Goal: Task Accomplishment & Management: Use online tool/utility

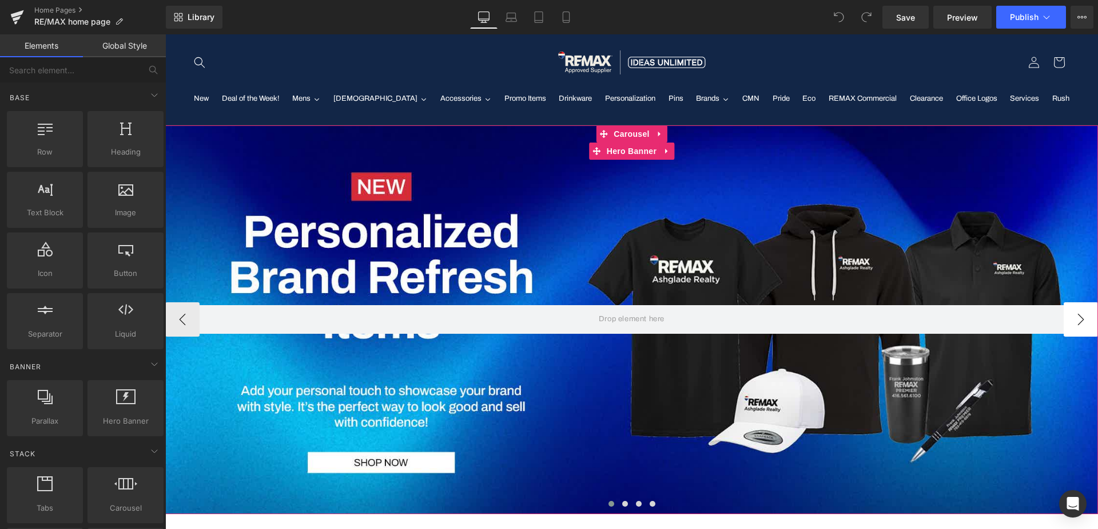
click at [1083, 320] on button "›" at bounding box center [1081, 319] width 34 height 34
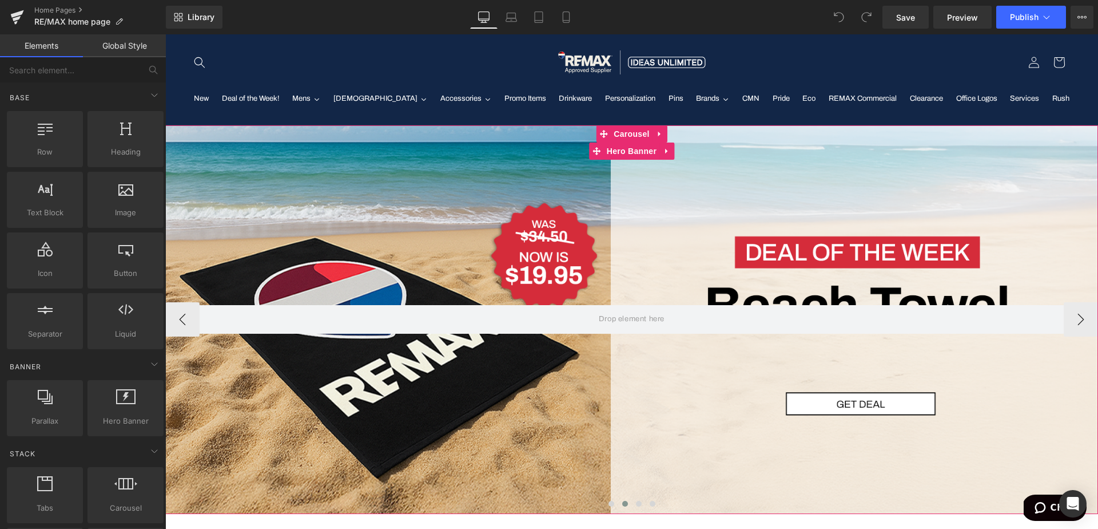
click at [632, 215] on div at bounding box center [631, 319] width 933 height 389
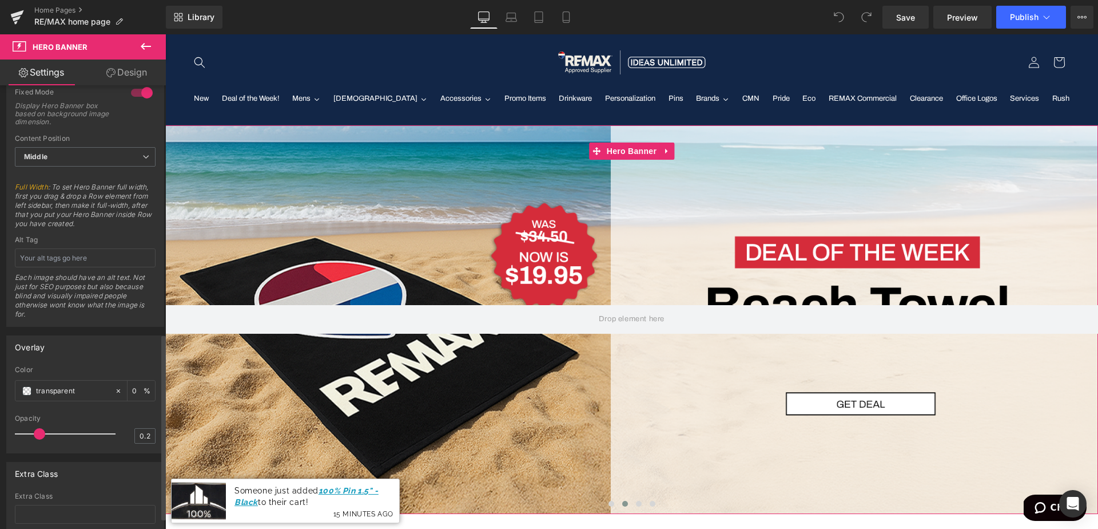
scroll to position [593, 0]
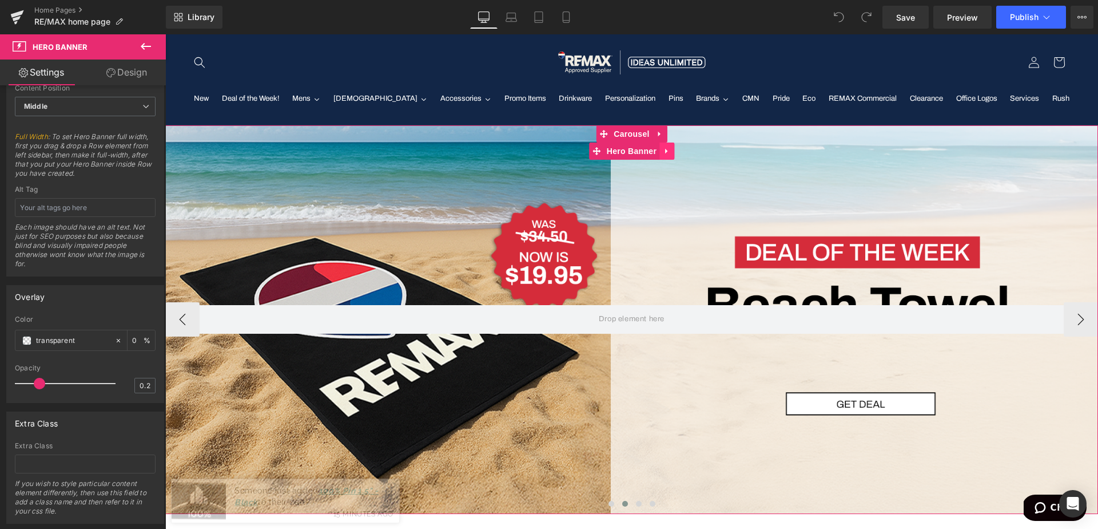
click at [666, 153] on icon at bounding box center [667, 150] width 8 height 9
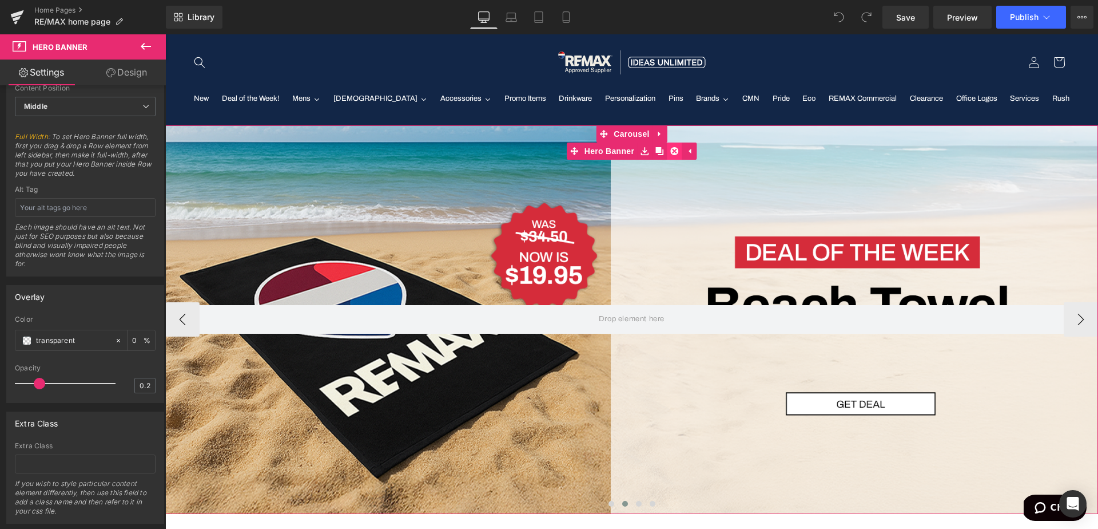
click at [676, 152] on icon at bounding box center [674, 151] width 8 height 8
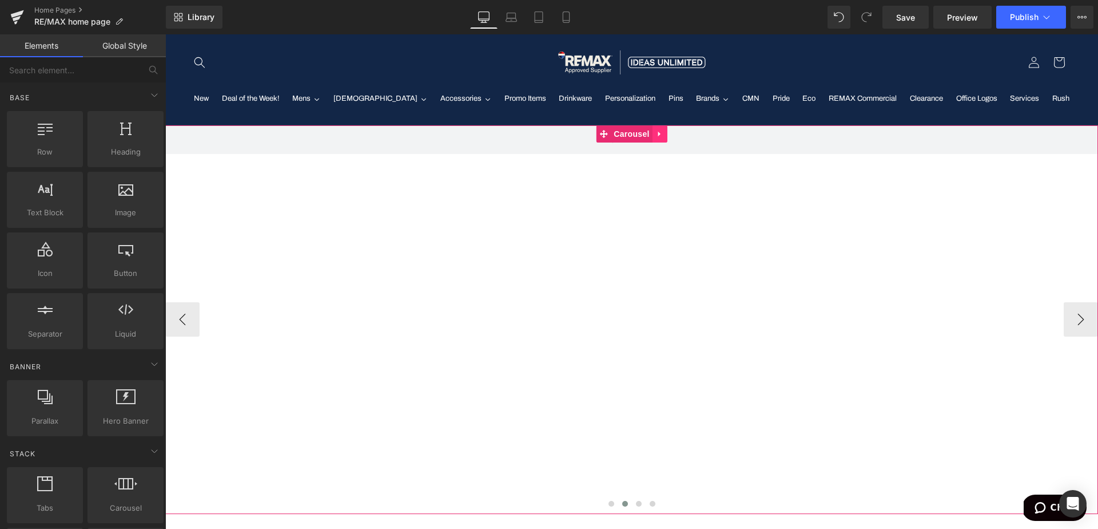
click at [660, 133] on icon at bounding box center [659, 133] width 2 height 5
click at [668, 134] on icon at bounding box center [668, 134] width 8 height 8
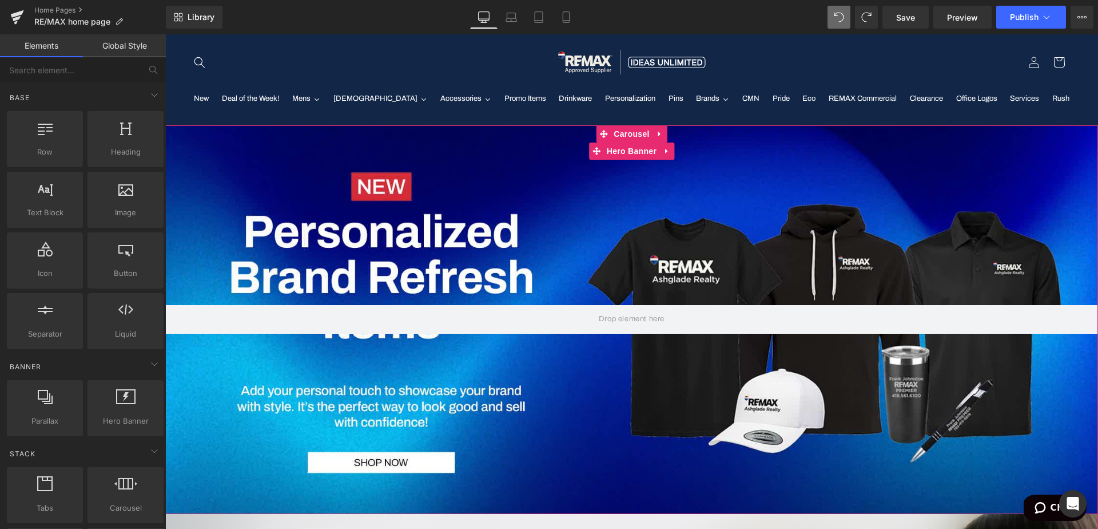
click at [955, 194] on div at bounding box center [631, 319] width 933 height 389
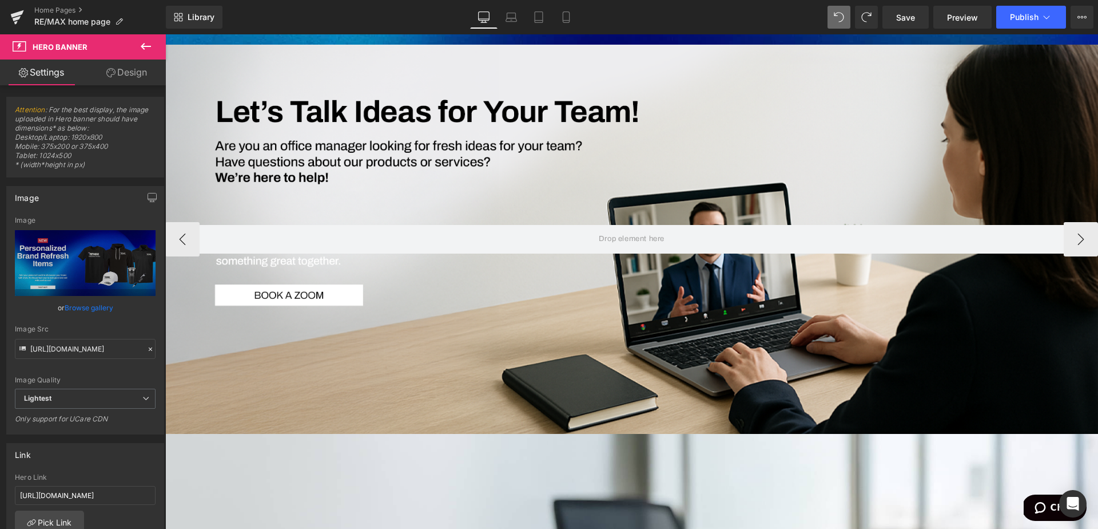
scroll to position [0, 0]
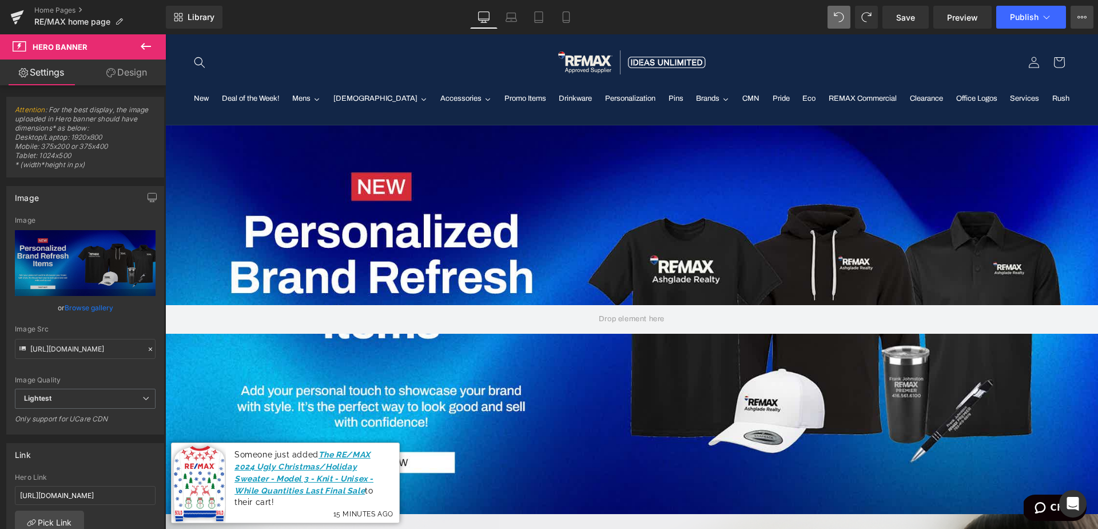
click at [1084, 15] on icon at bounding box center [1082, 17] width 9 height 9
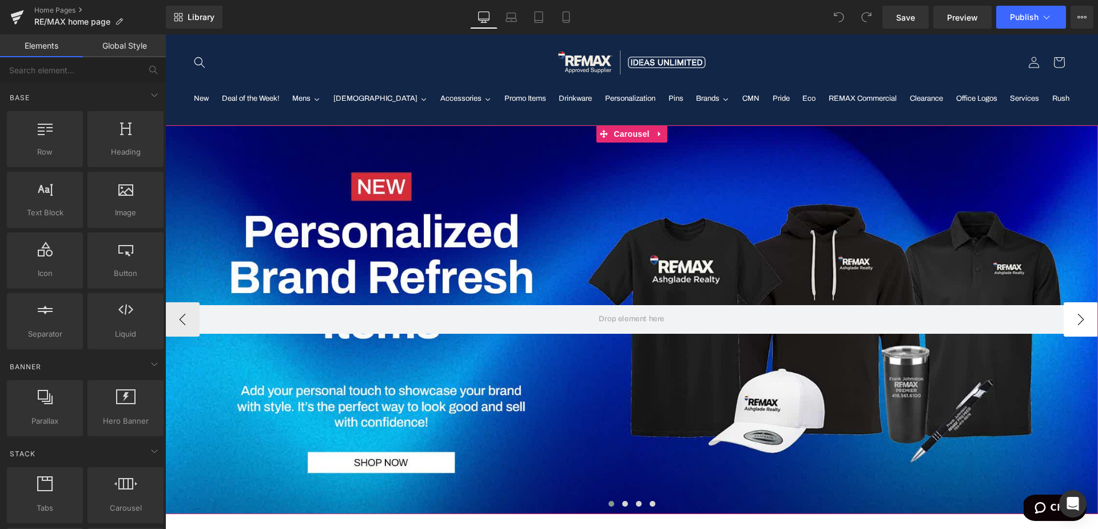
click at [1091, 307] on button "›" at bounding box center [1081, 319] width 34 height 34
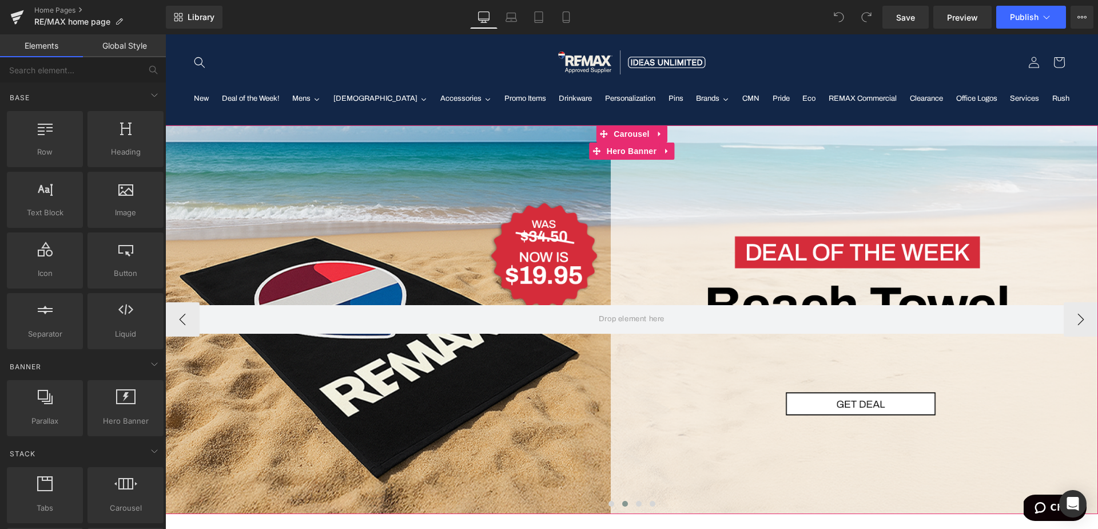
click at [700, 249] on div at bounding box center [631, 319] width 933 height 389
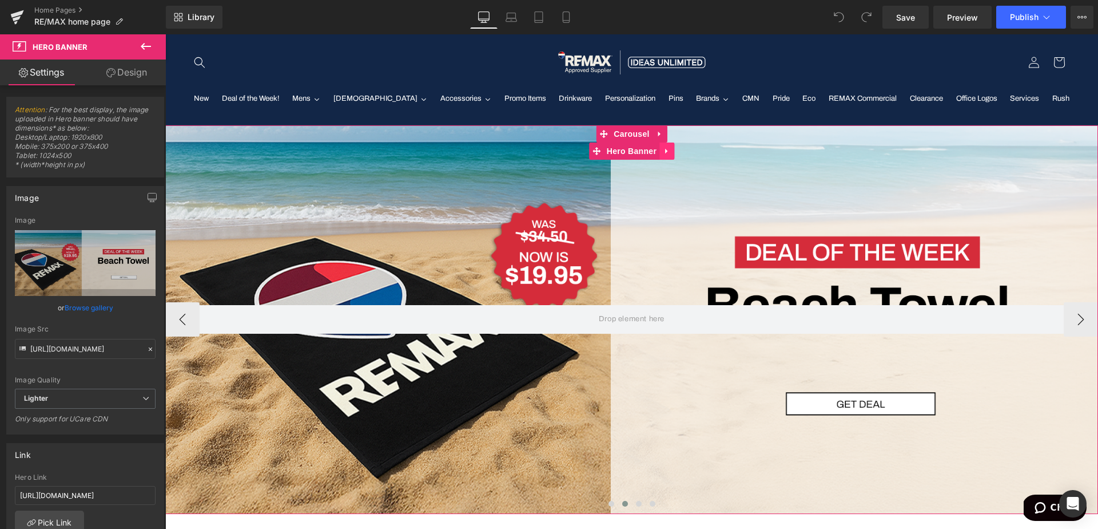
click at [668, 153] on icon at bounding box center [667, 150] width 8 height 9
click at [674, 149] on icon at bounding box center [674, 151] width 8 height 8
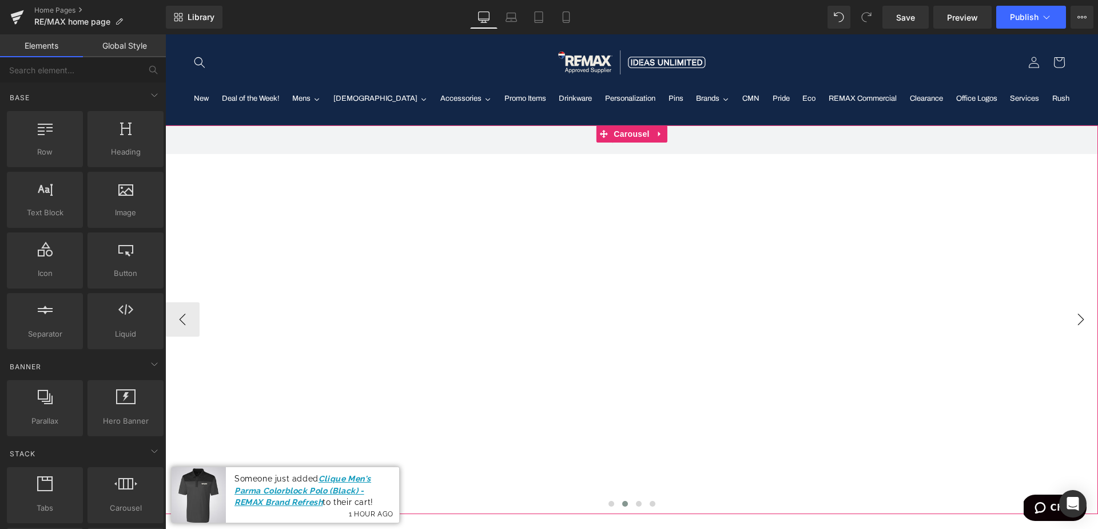
click at [1075, 317] on button "›" at bounding box center [1081, 319] width 34 height 34
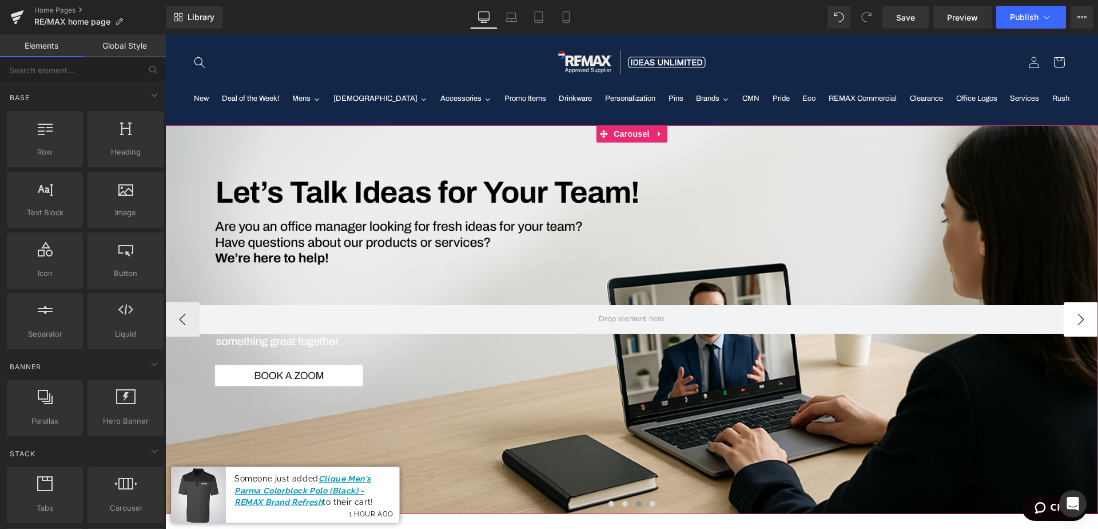
click at [1082, 320] on button "›" at bounding box center [1081, 319] width 34 height 34
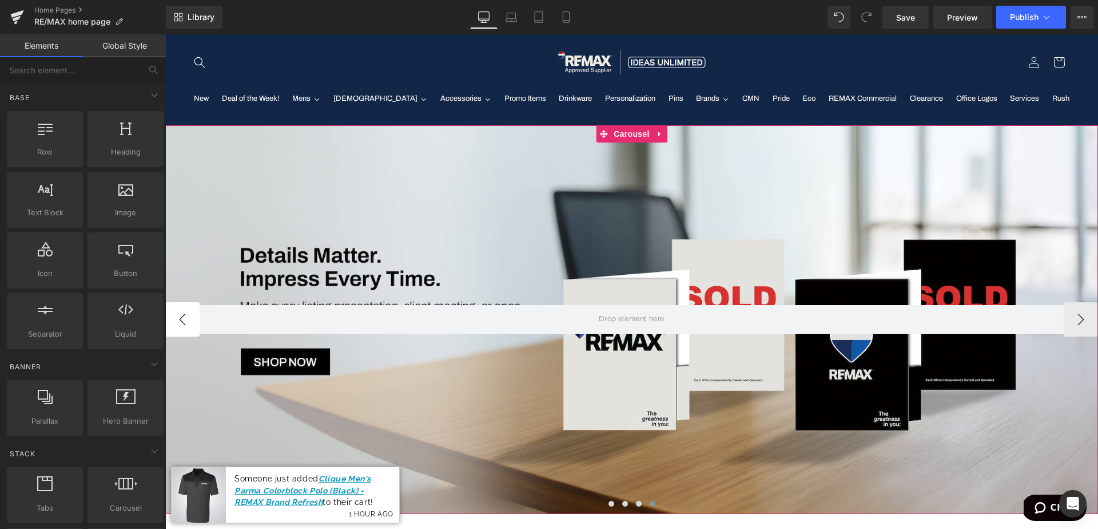
click at [186, 323] on button "‹" at bounding box center [182, 319] width 34 height 34
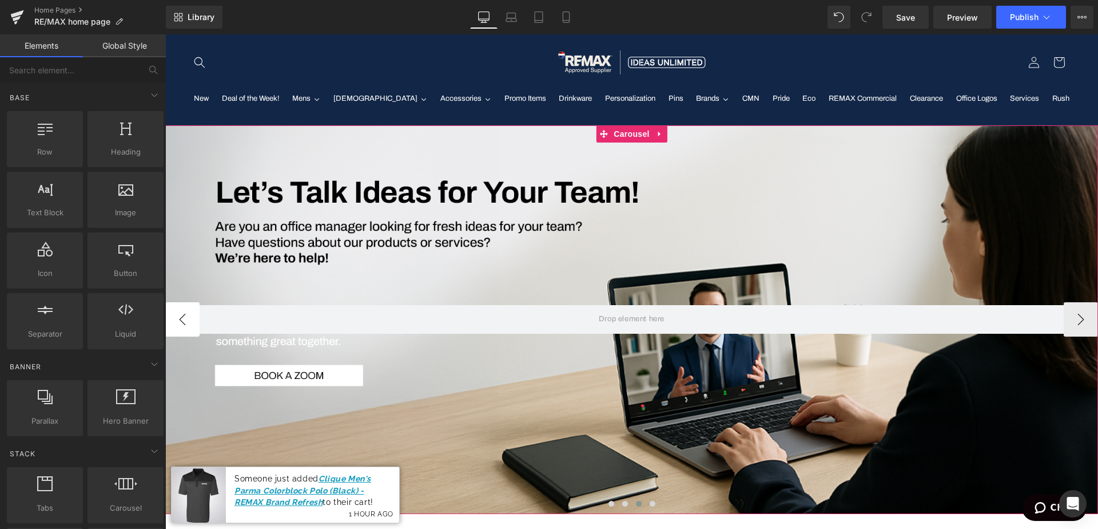
click at [184, 317] on button "‹" at bounding box center [182, 319] width 34 height 34
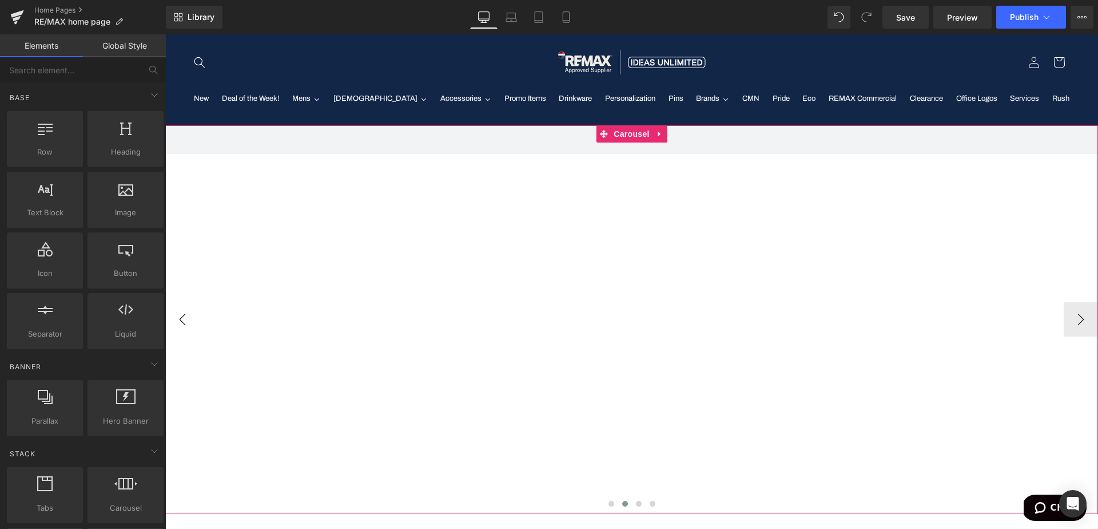
click at [184, 317] on button "‹" at bounding box center [182, 319] width 34 height 34
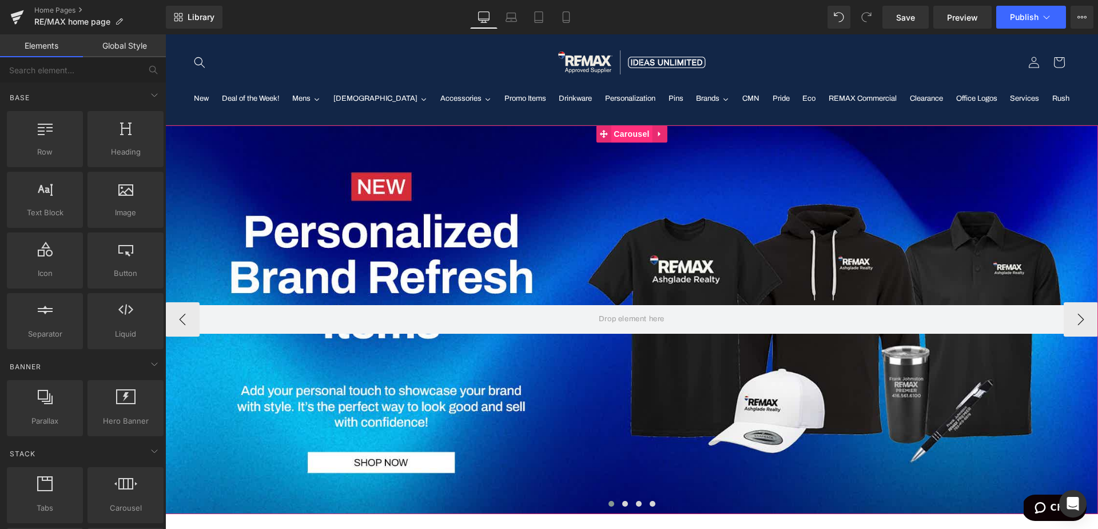
click at [632, 135] on span "Carousel" at bounding box center [631, 133] width 41 height 17
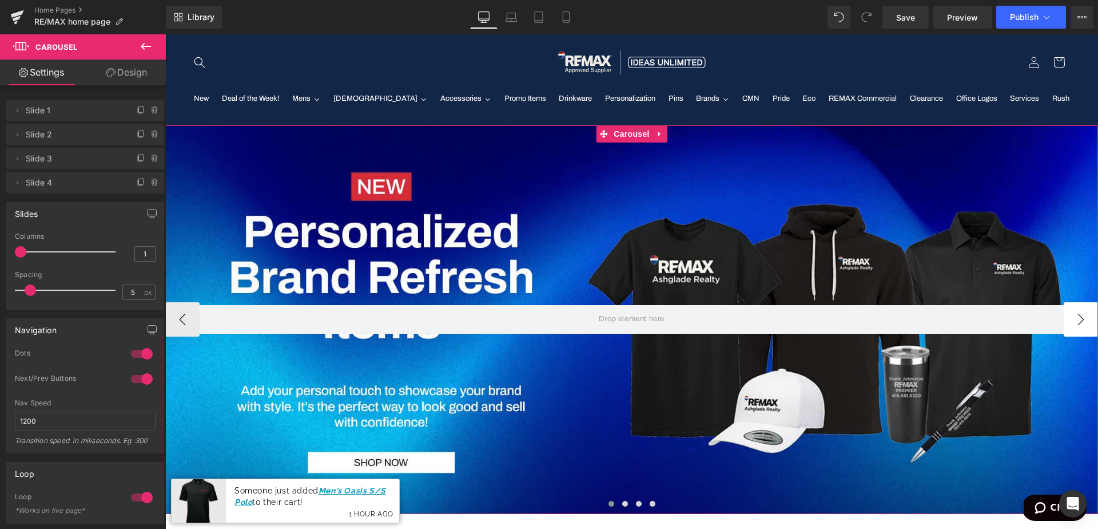
click at [1084, 323] on button "›" at bounding box center [1081, 319] width 34 height 34
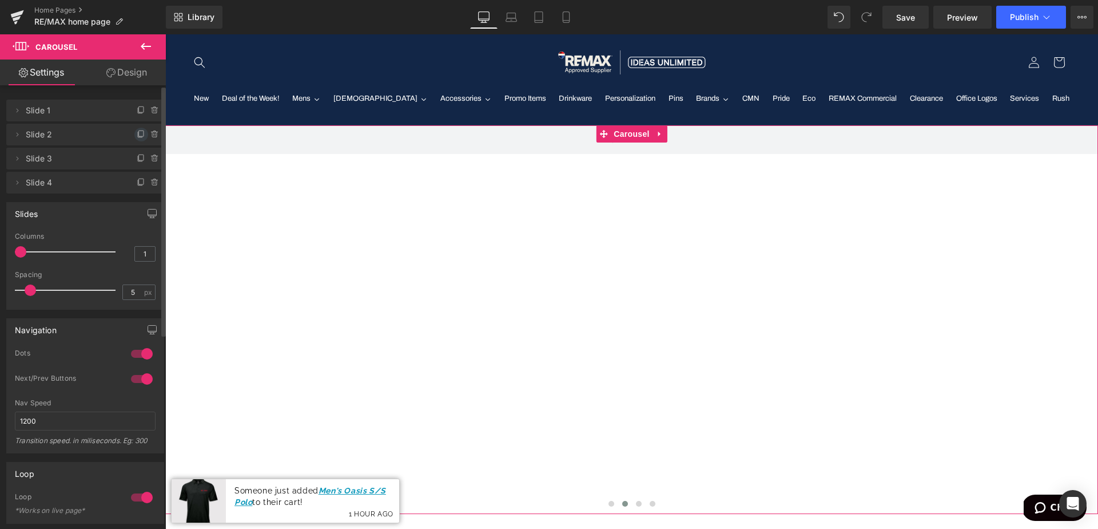
click at [137, 133] on icon at bounding box center [141, 134] width 9 height 9
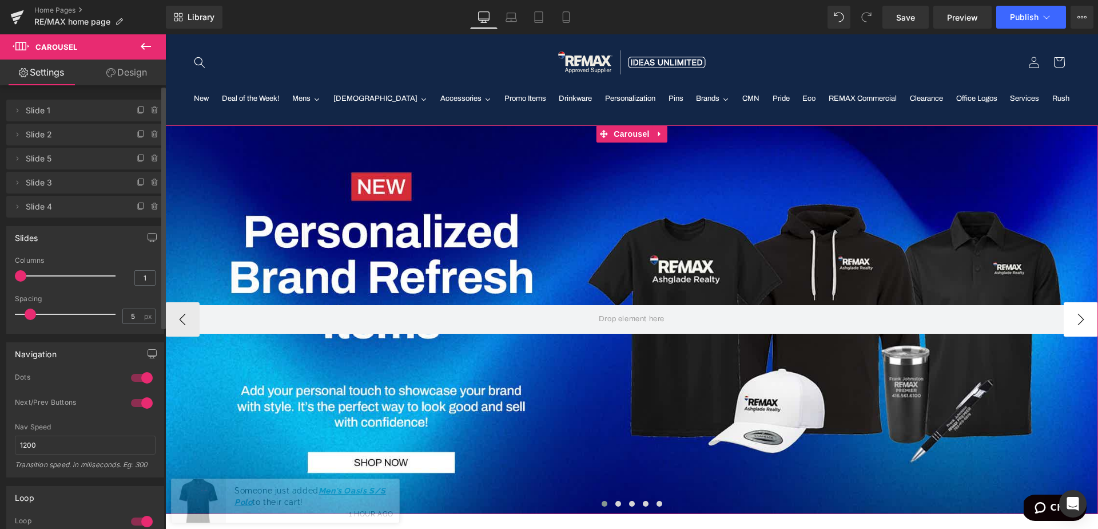
click at [1076, 317] on button "›" at bounding box center [1081, 319] width 34 height 34
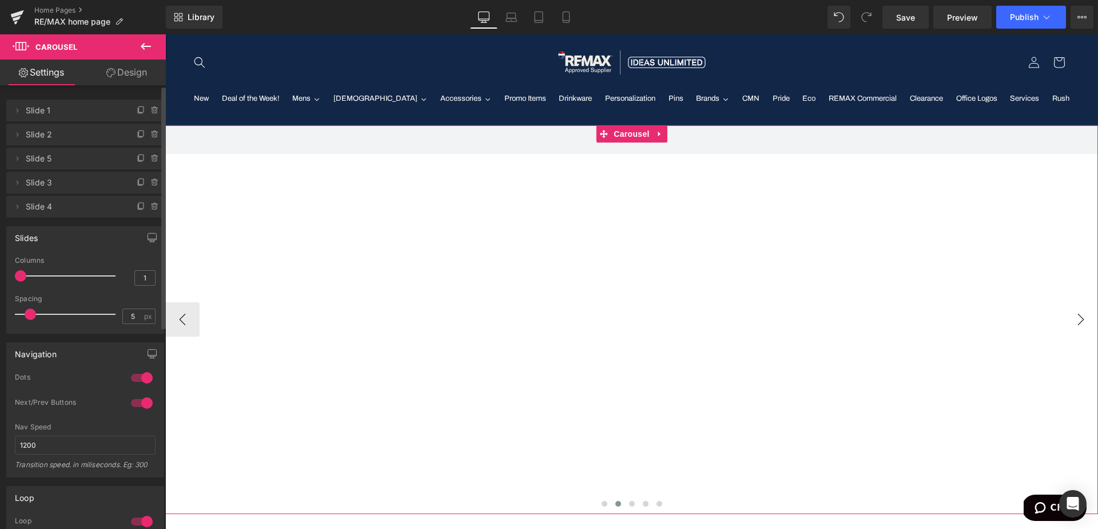
click at [1076, 317] on button "›" at bounding box center [1081, 319] width 34 height 34
click at [150, 134] on icon at bounding box center [154, 134] width 9 height 9
click at [150, 136] on button "Delete" at bounding box center [143, 135] width 36 height 15
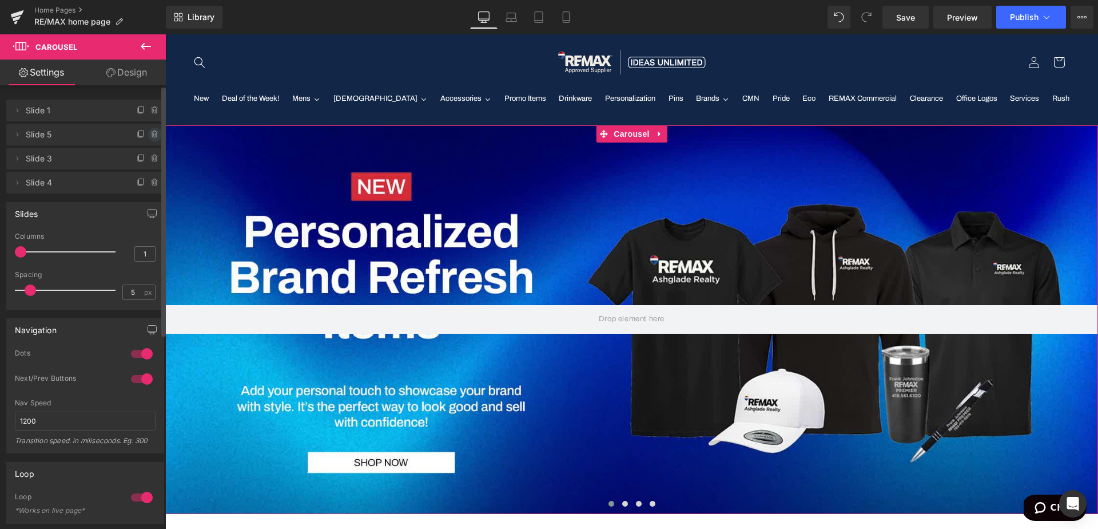
click at [150, 132] on icon at bounding box center [154, 134] width 9 height 9
click at [144, 133] on button "Delete" at bounding box center [143, 135] width 36 height 15
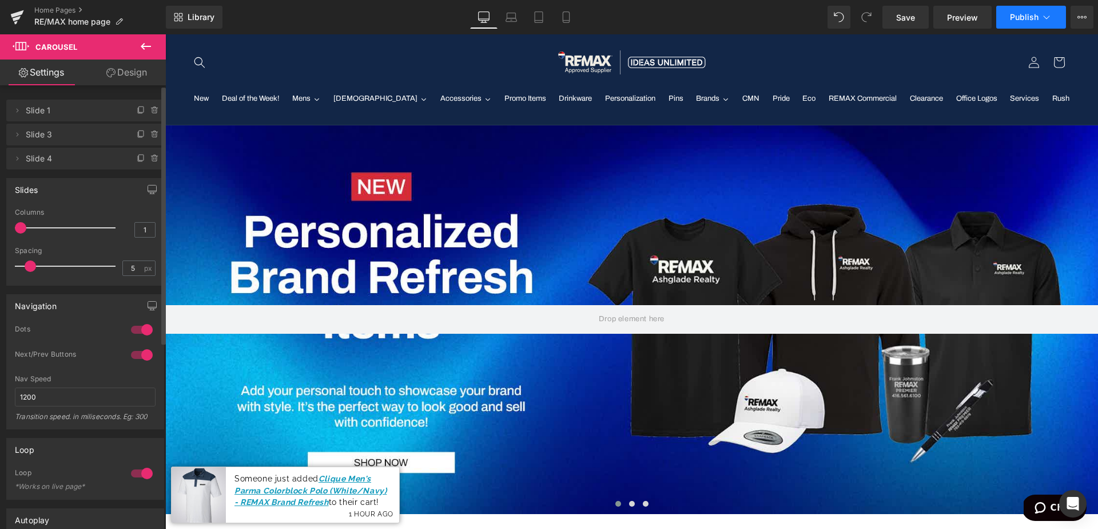
click at [1023, 19] on span "Publish" at bounding box center [1024, 17] width 29 height 9
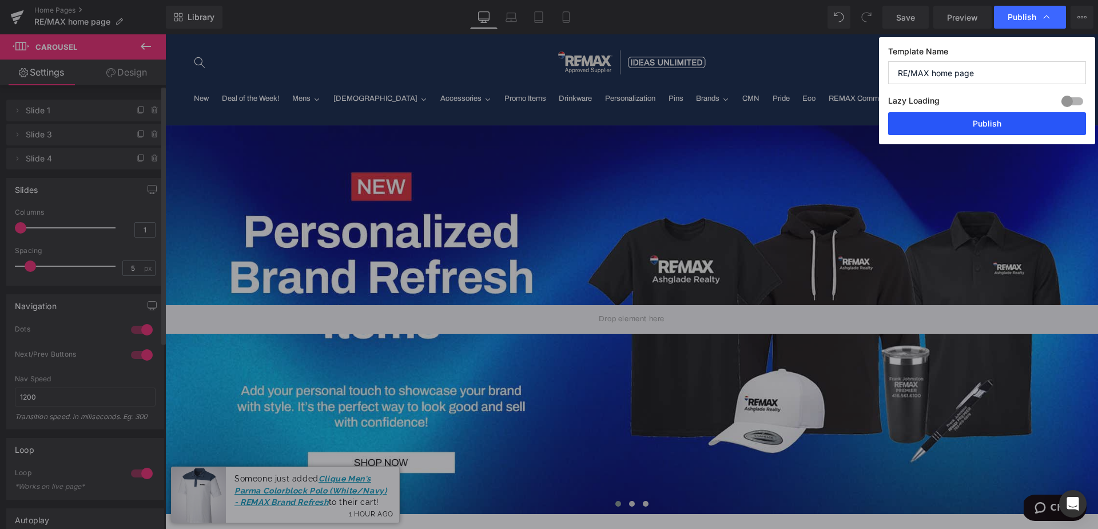
click at [1007, 119] on button "Publish" at bounding box center [987, 123] width 198 height 23
